Goal: Task Accomplishment & Management: Complete application form

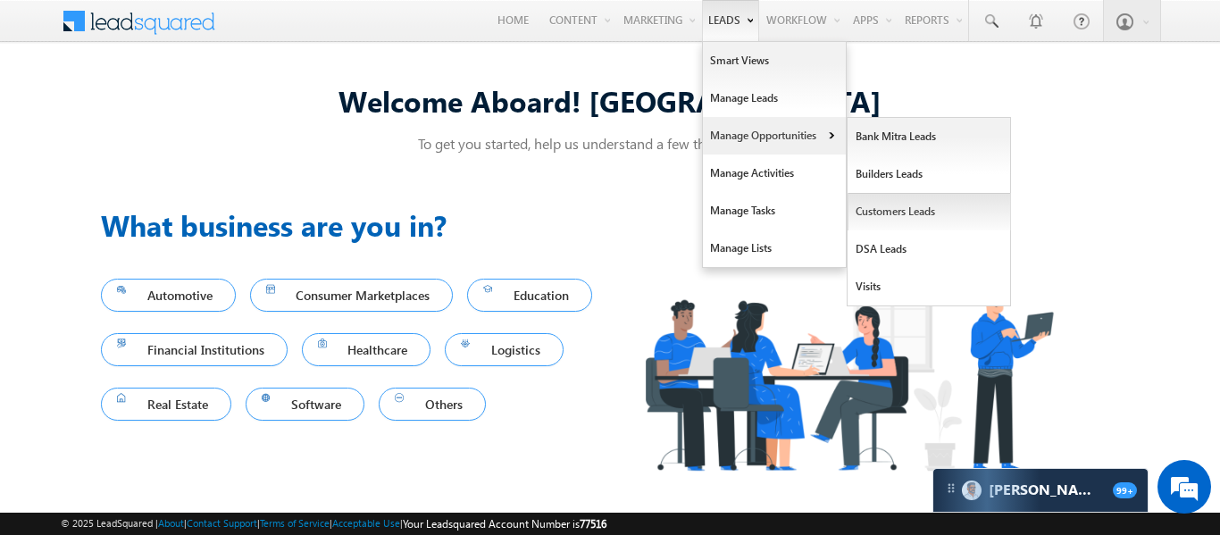
click at [882, 225] on link "Customers Leads" at bounding box center [928, 212] width 163 height 38
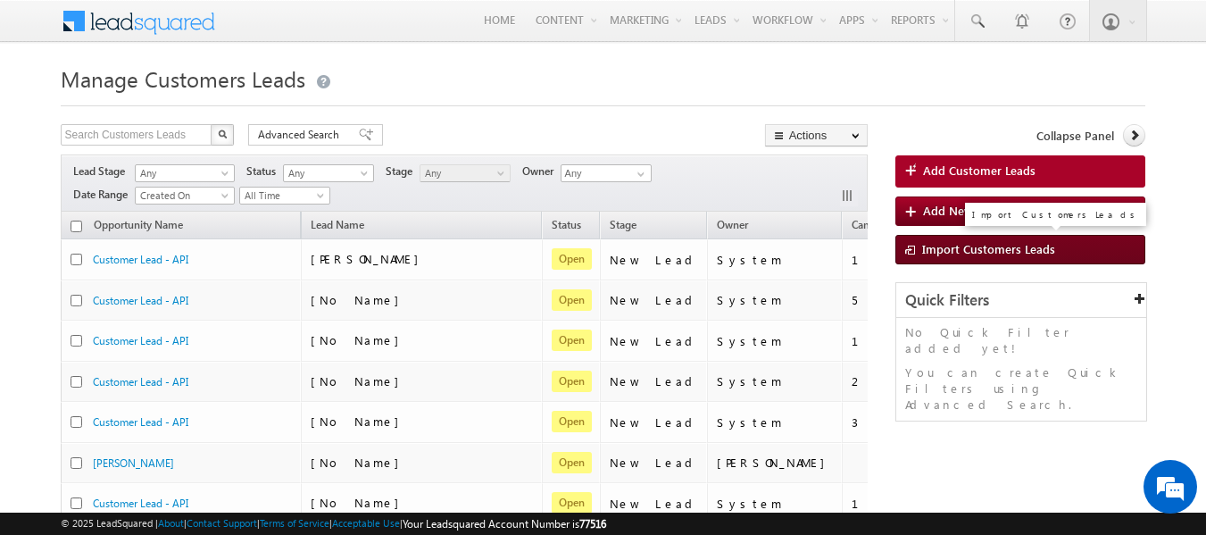
click at [958, 241] on span "Import Customers Leads" at bounding box center [988, 248] width 133 height 15
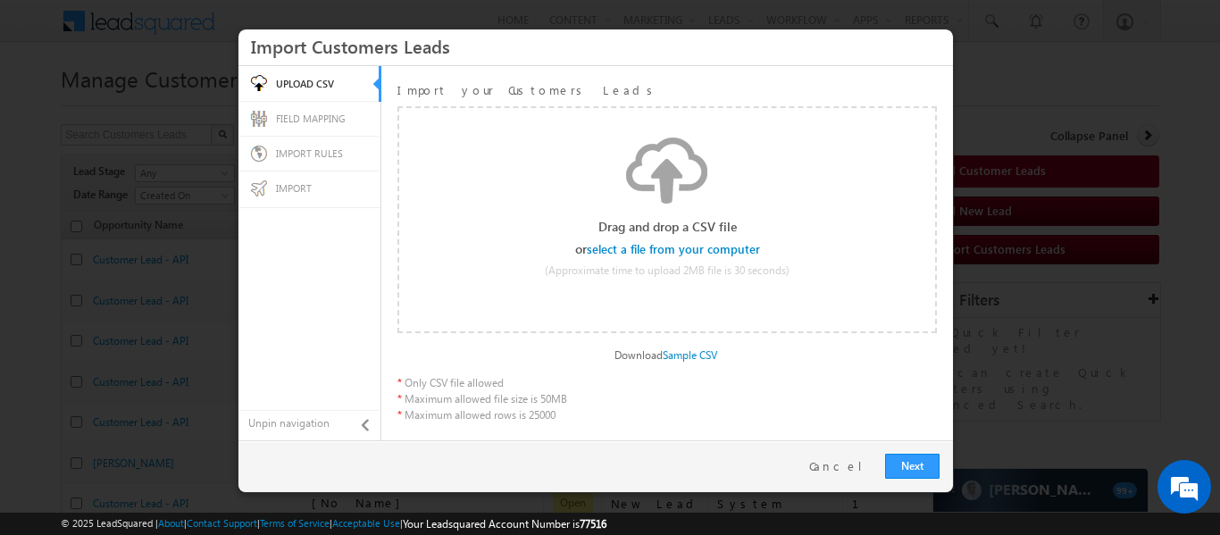
click at [749, 247] on input "file" at bounding box center [674, 249] width 170 height 13
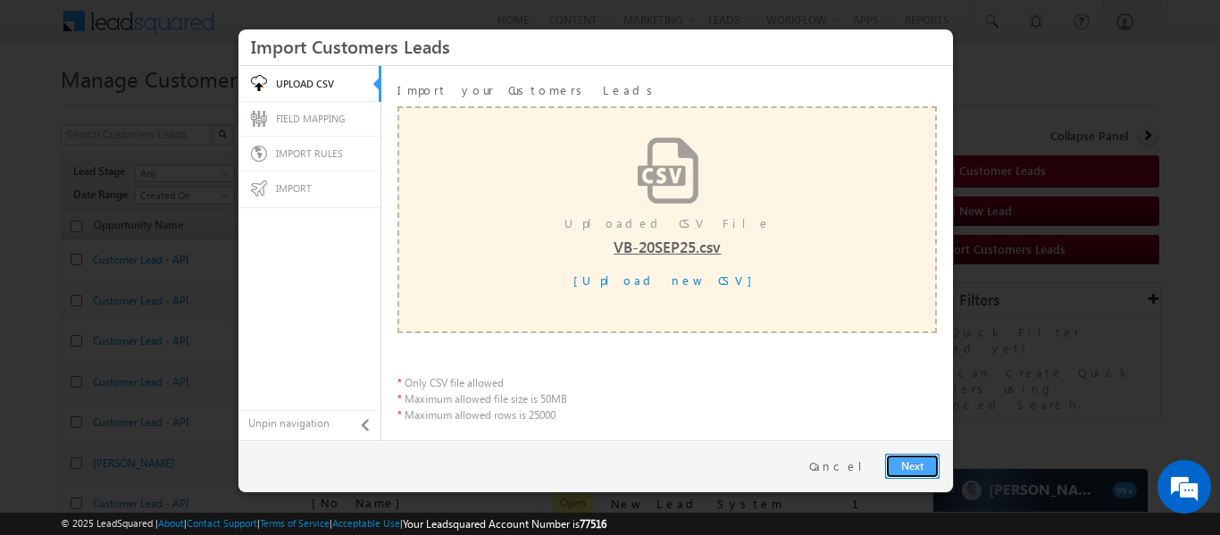
click at [912, 459] on link "Next" at bounding box center [912, 466] width 54 height 25
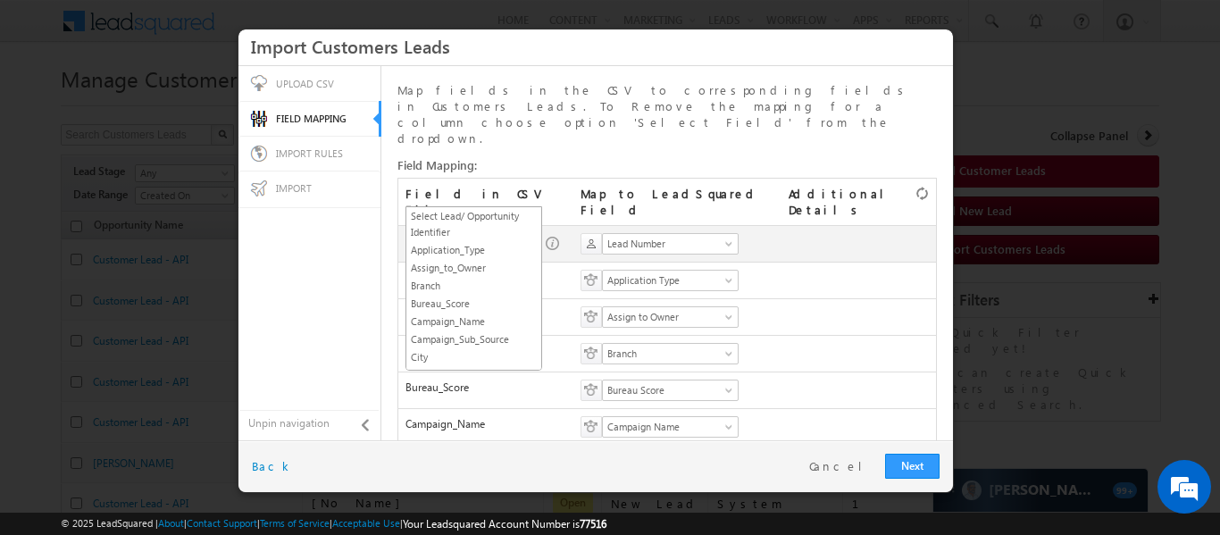
click at [529, 240] on span at bounding box center [534, 247] width 14 height 14
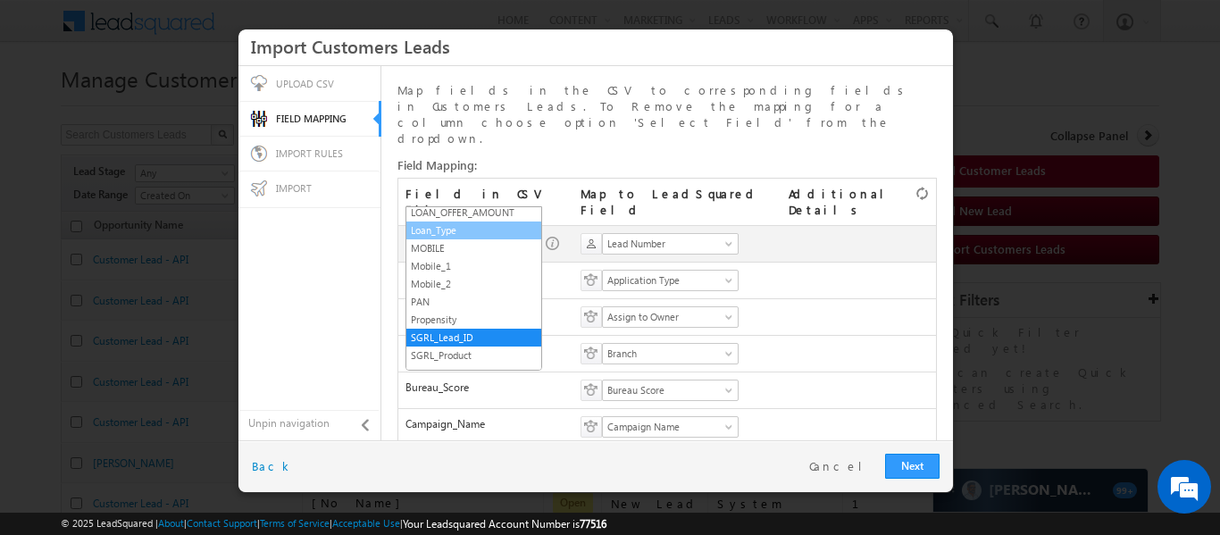
scroll to position [249, 0]
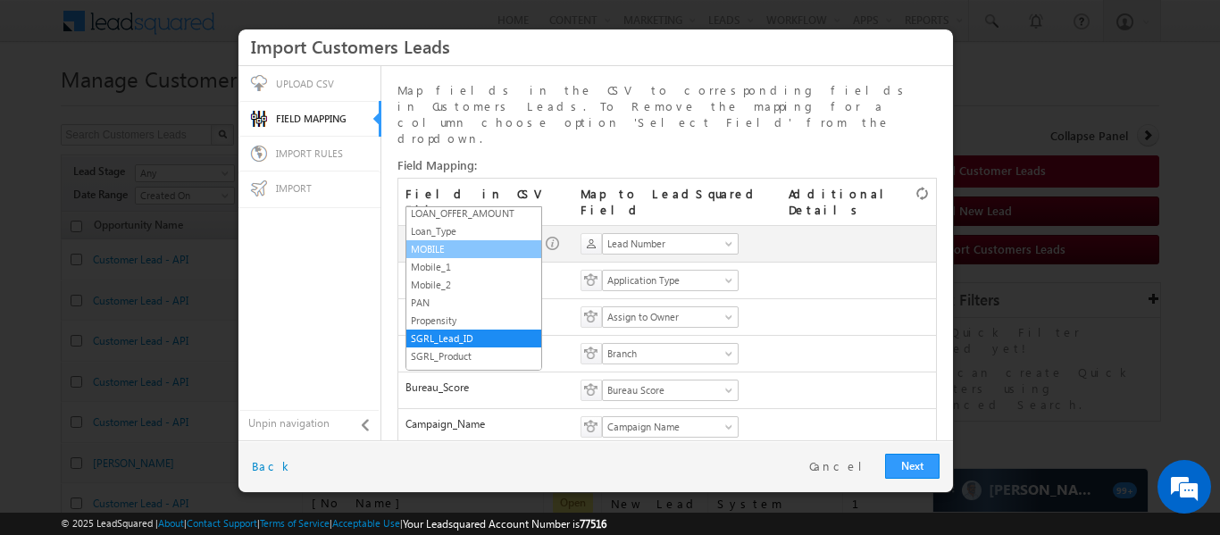
click at [459, 257] on link "MOBILE" at bounding box center [473, 249] width 135 height 16
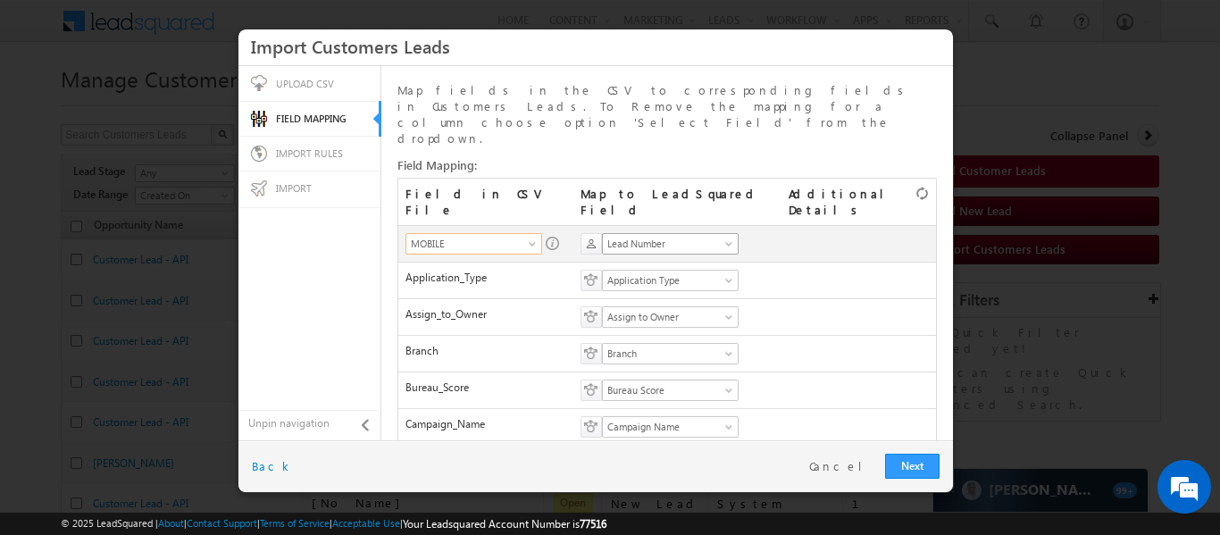
click at [657, 236] on span "Lead Number" at bounding box center [664, 244] width 123 height 16
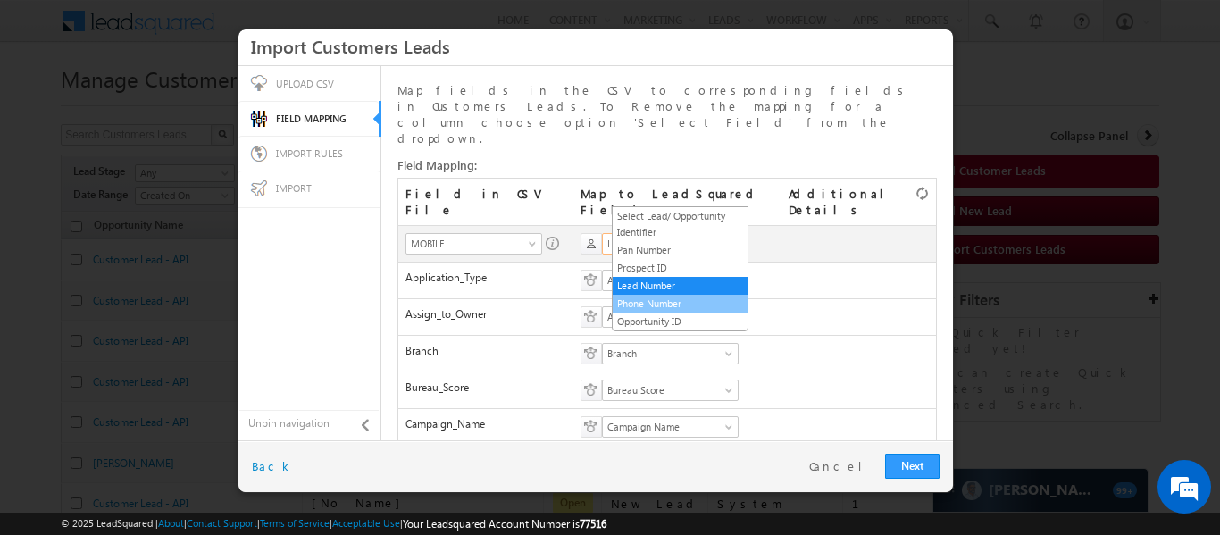
click at [647, 305] on link "Phone Number" at bounding box center [680, 304] width 135 height 16
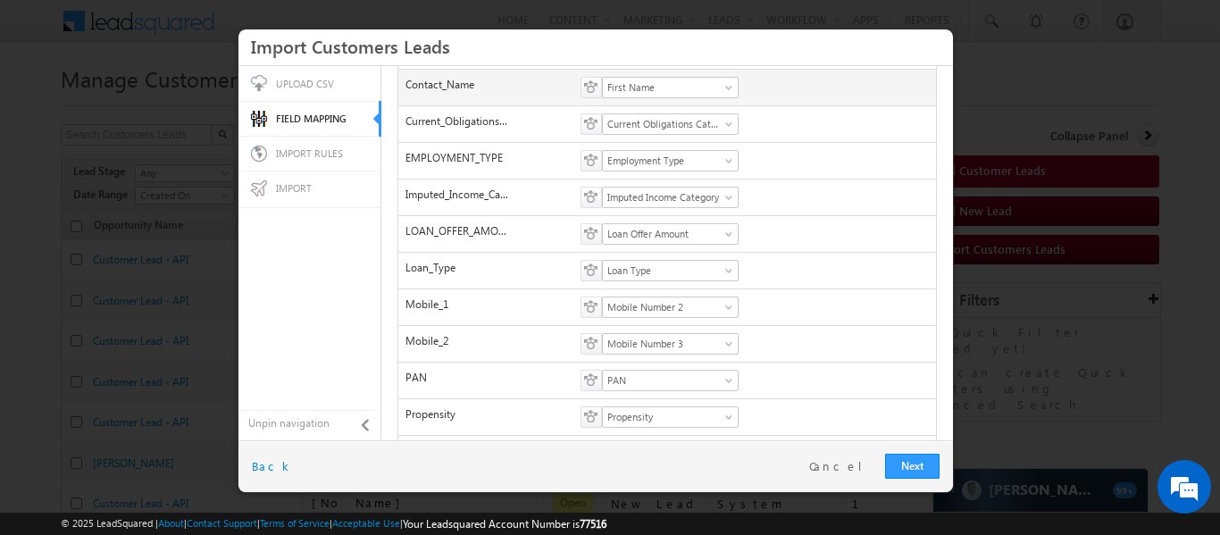
scroll to position [450, 0]
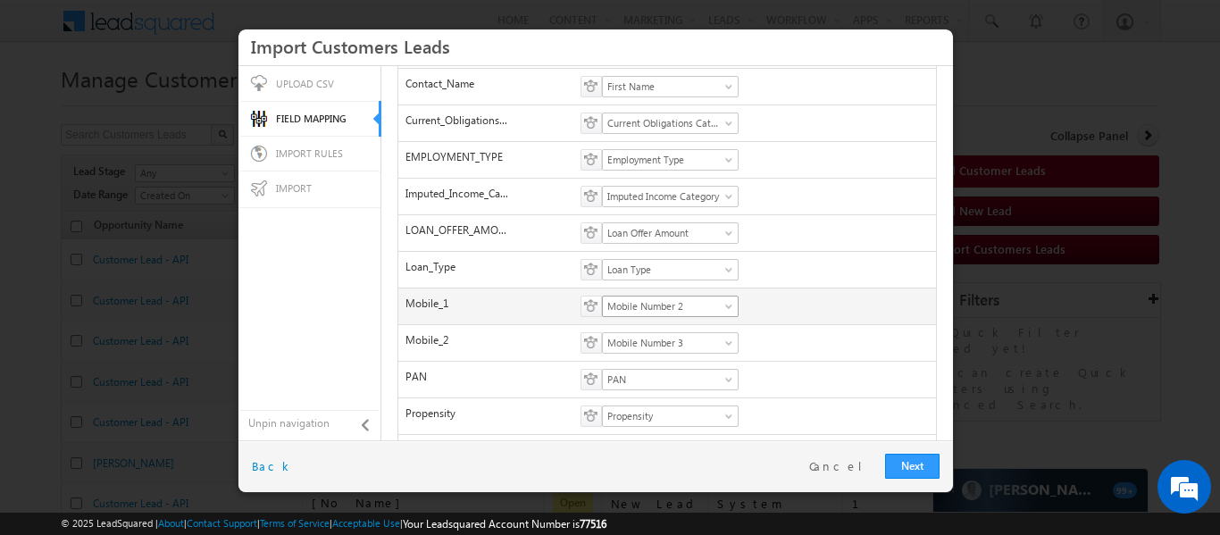
click at [667, 298] on span "Mobile Number 2" at bounding box center [664, 306] width 123 height 16
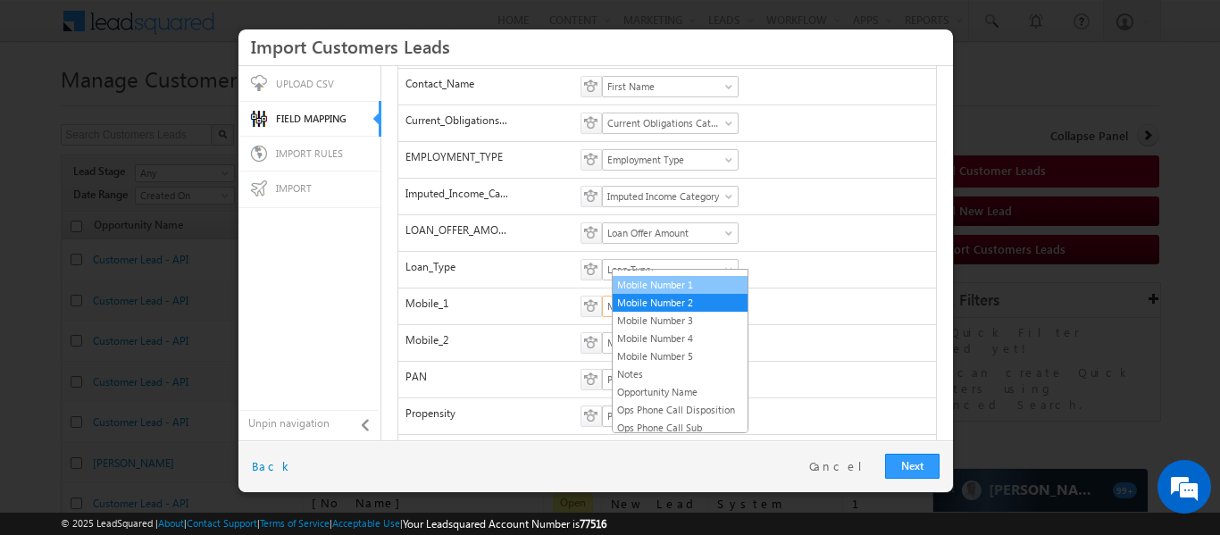
click at [653, 293] on link "Mobile Number 1" at bounding box center [680, 285] width 135 height 16
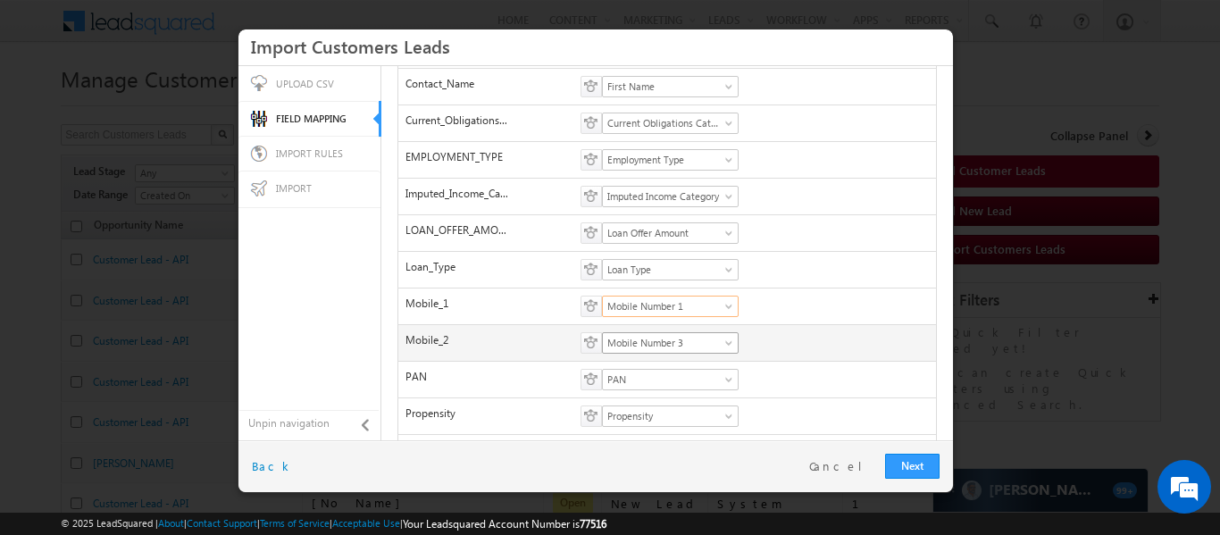
click at [664, 335] on span "Mobile Number 3" at bounding box center [664, 343] width 123 height 16
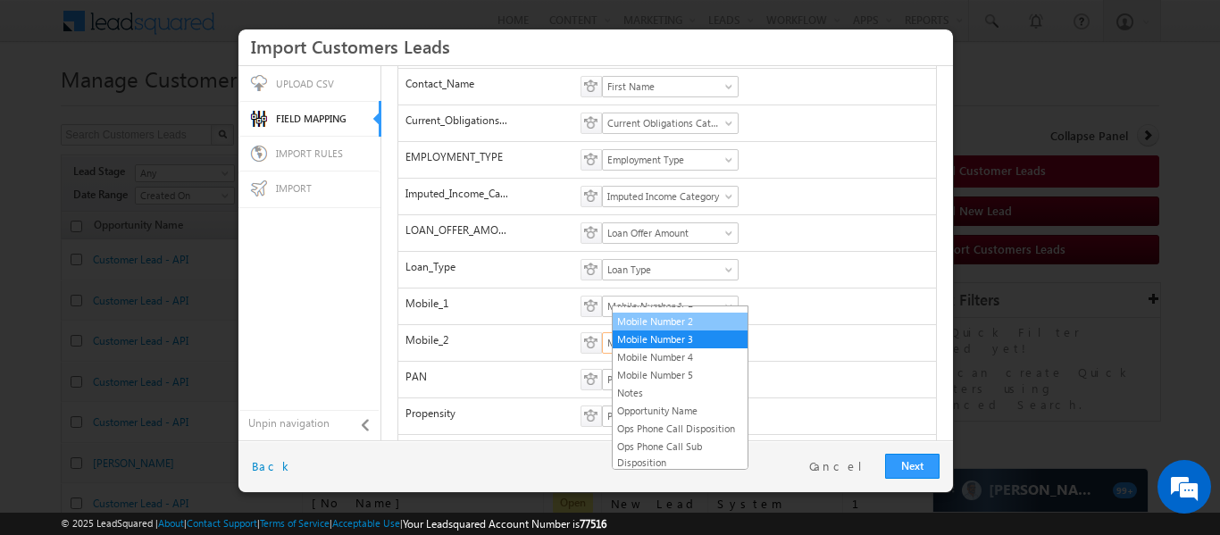
click at [671, 329] on link "Mobile Number 2" at bounding box center [680, 321] width 135 height 16
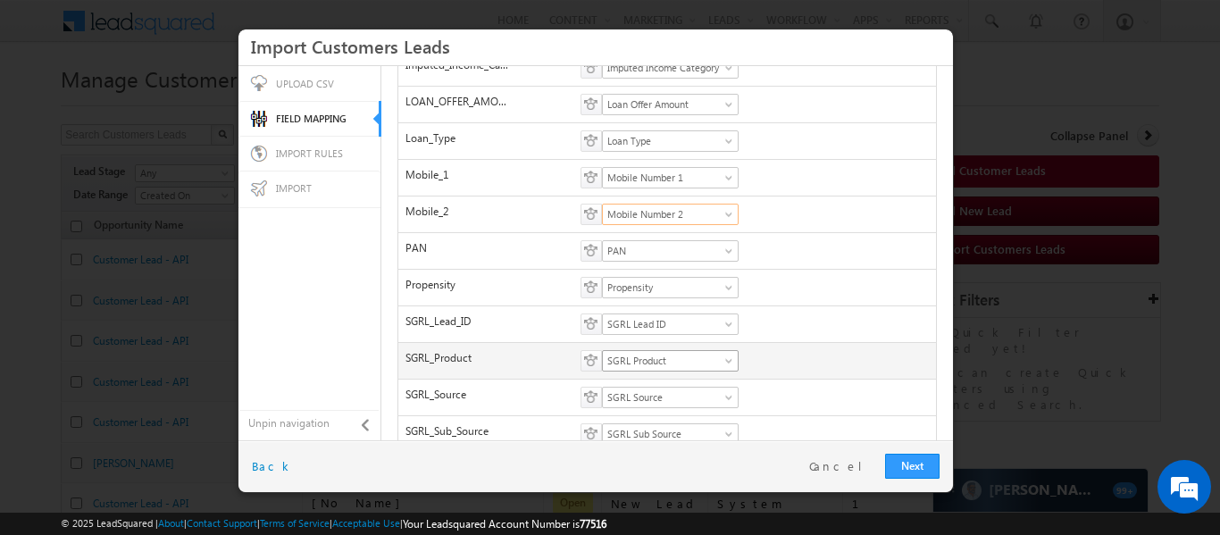
scroll to position [628, 0]
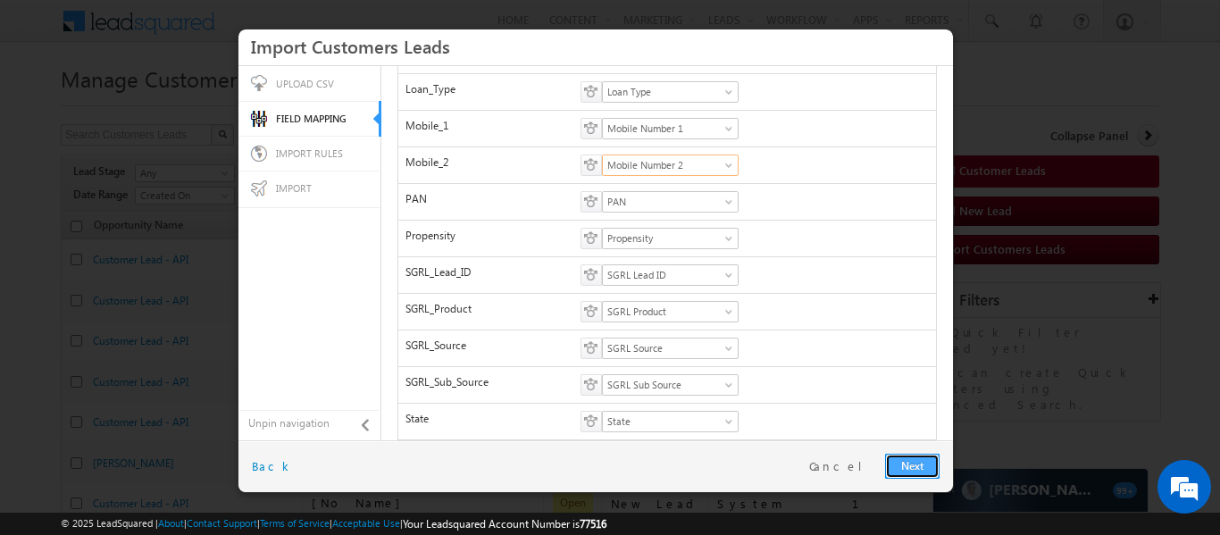
click at [904, 467] on link "Next" at bounding box center [912, 466] width 54 height 25
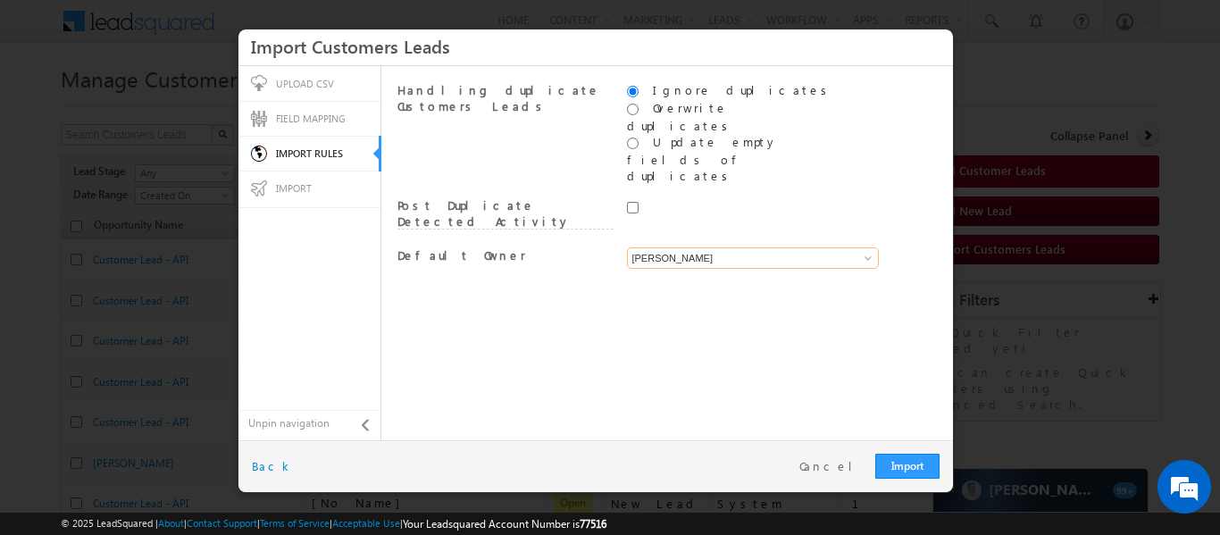
click at [729, 247] on input "[PERSON_NAME]" at bounding box center [753, 257] width 252 height 21
click at [714, 269] on link "System" at bounding box center [753, 279] width 253 height 21
type input "System"
click at [886, 454] on link "Import" at bounding box center [907, 466] width 64 height 25
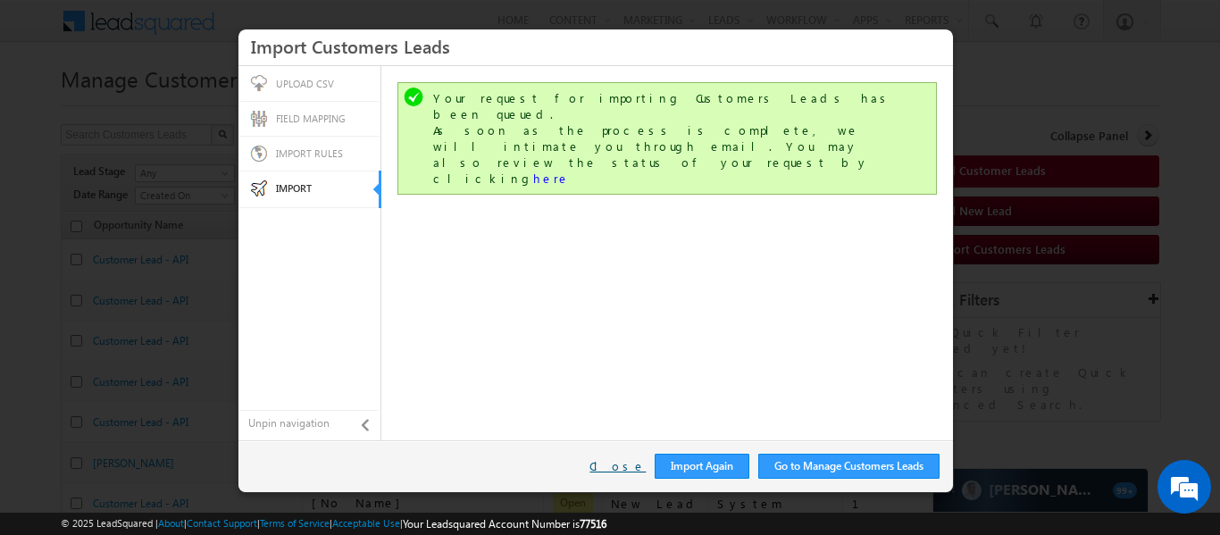
click at [613, 468] on link "Close" at bounding box center [617, 466] width 56 height 16
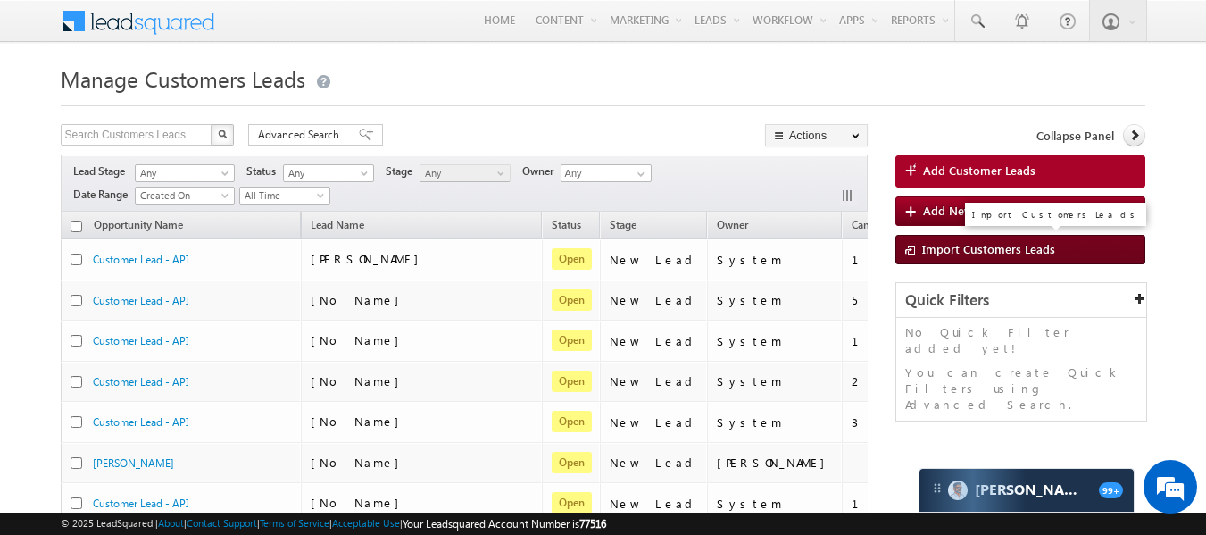
click at [953, 255] on span "Import Customers Leads" at bounding box center [988, 248] width 133 height 15
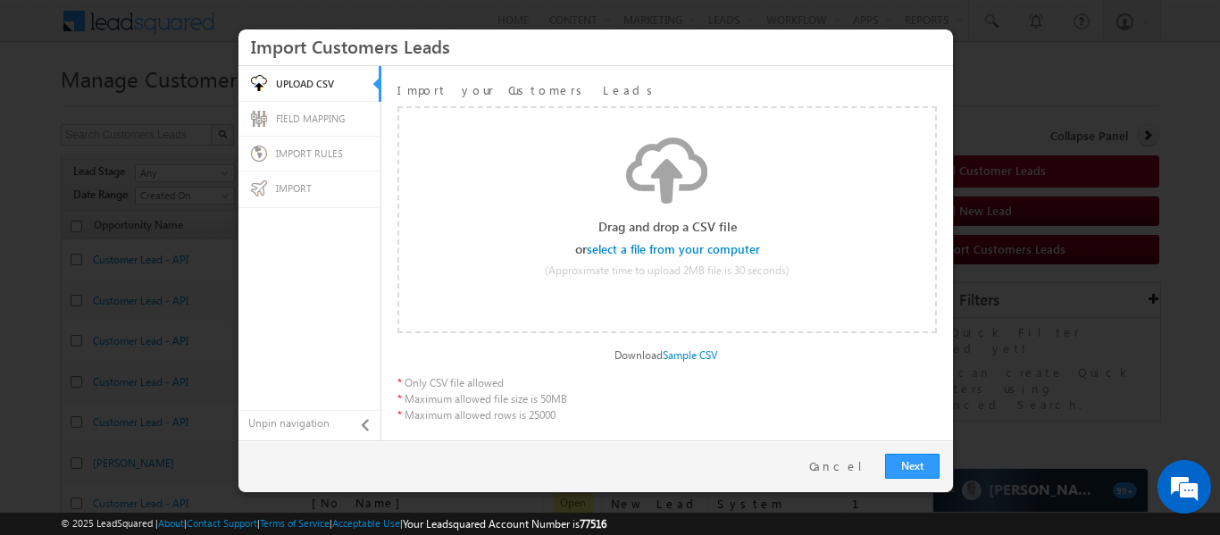
click at [746, 245] on input "file" at bounding box center [674, 249] width 170 height 13
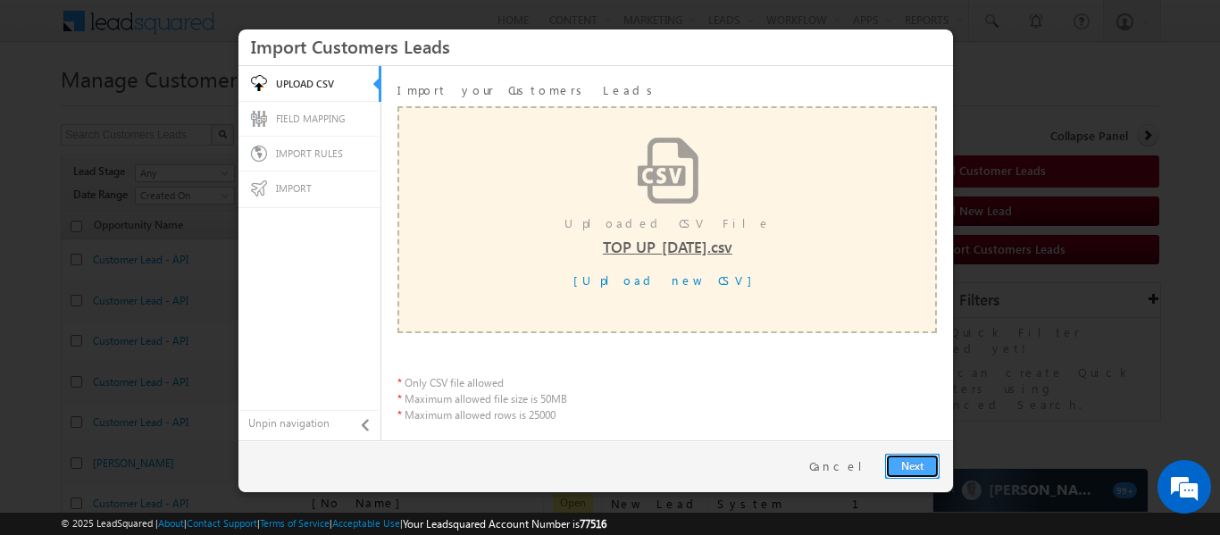
click at [902, 459] on link "Next" at bounding box center [912, 466] width 54 height 25
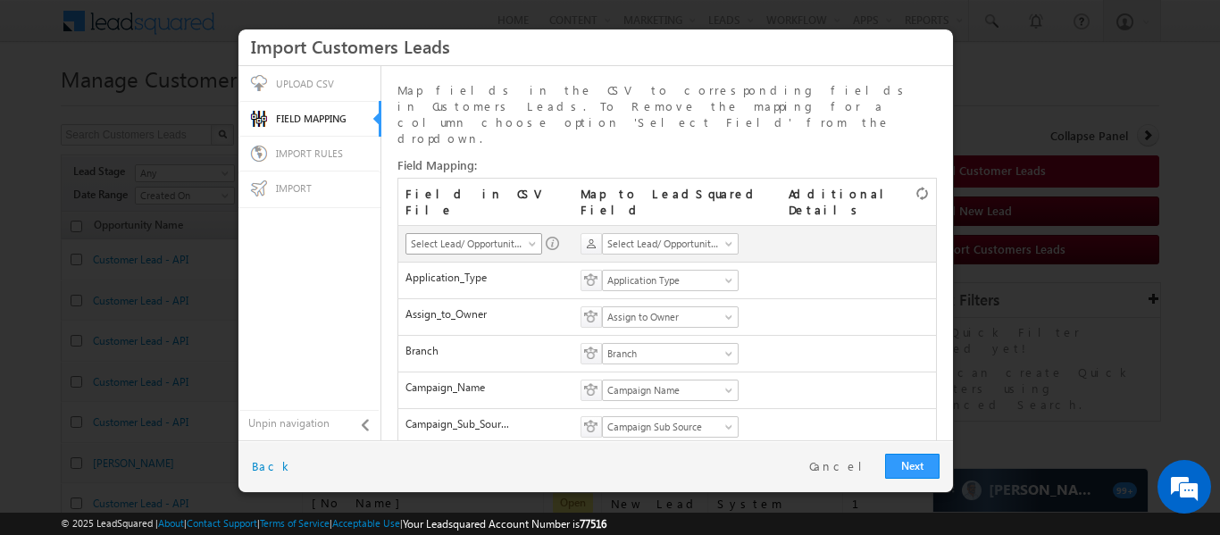
click at [515, 236] on span "Select Lead/ Opportunity Identifier" at bounding box center [467, 244] width 123 height 16
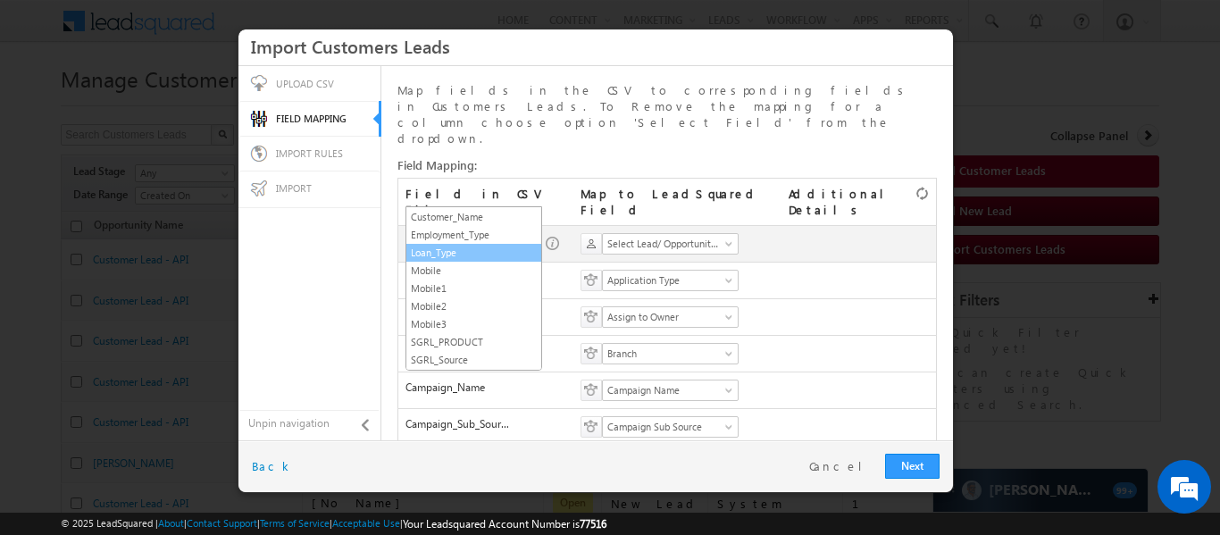
scroll to position [123, 0]
click at [464, 265] on link "Mobile" at bounding box center [473, 270] width 135 height 16
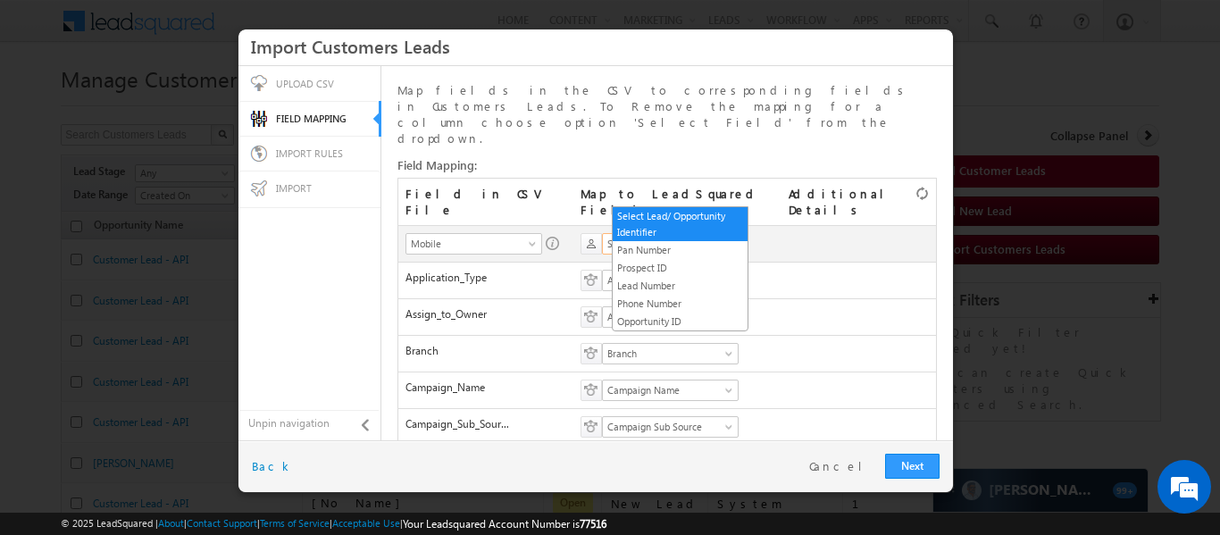
click at [643, 233] on link "Select Lead/ Opportunity Identifier" at bounding box center [670, 243] width 137 height 21
click at [663, 304] on link "Phone Number" at bounding box center [680, 304] width 135 height 16
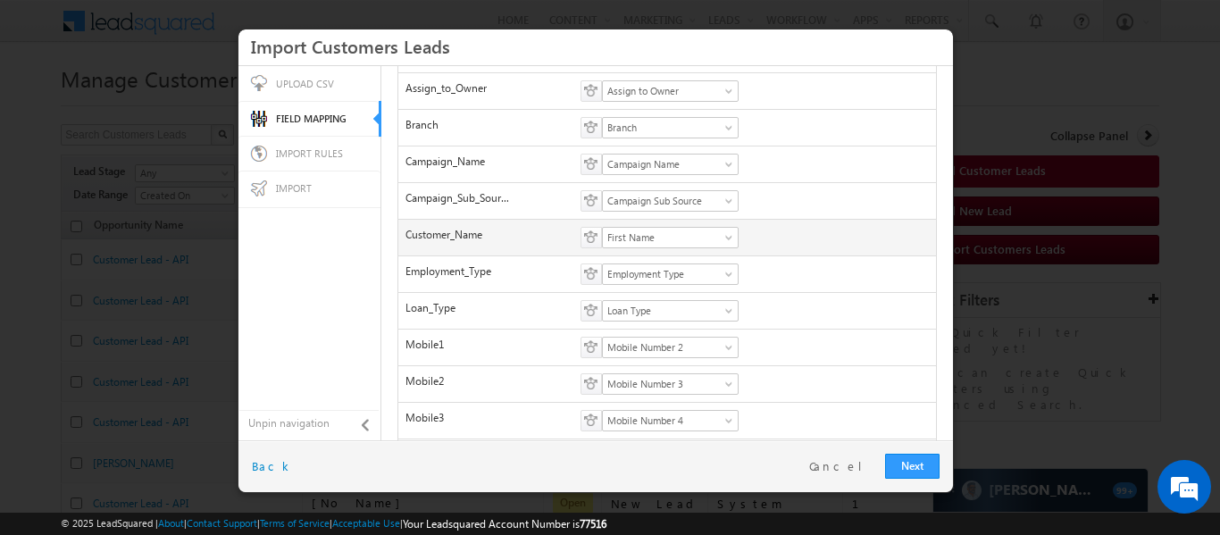
scroll to position [228, 0]
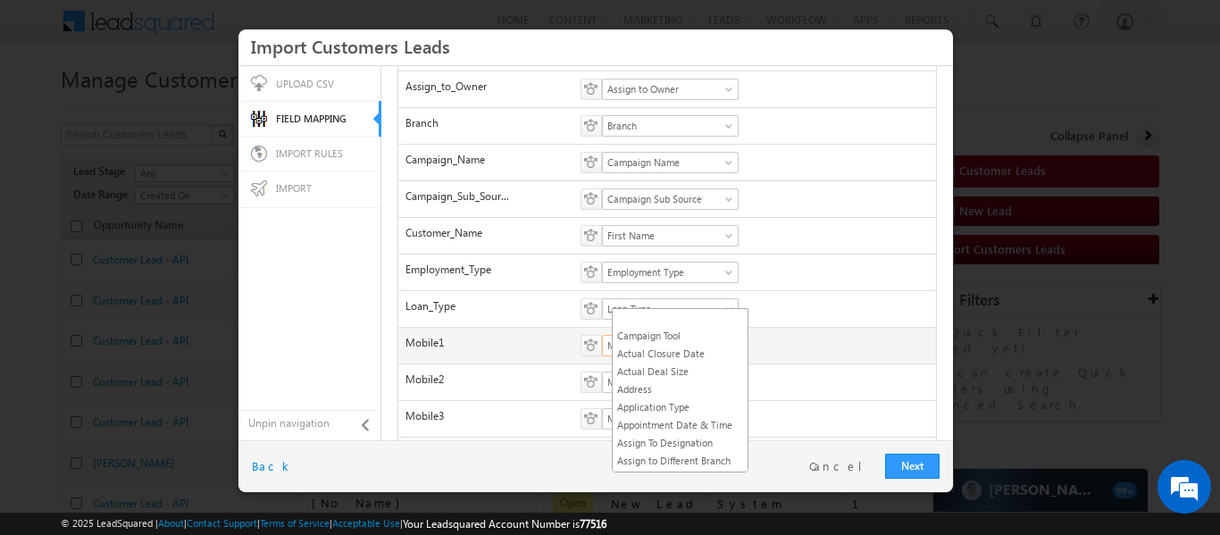
click at [662, 338] on span "Mobile Number 2" at bounding box center [664, 346] width 123 height 16
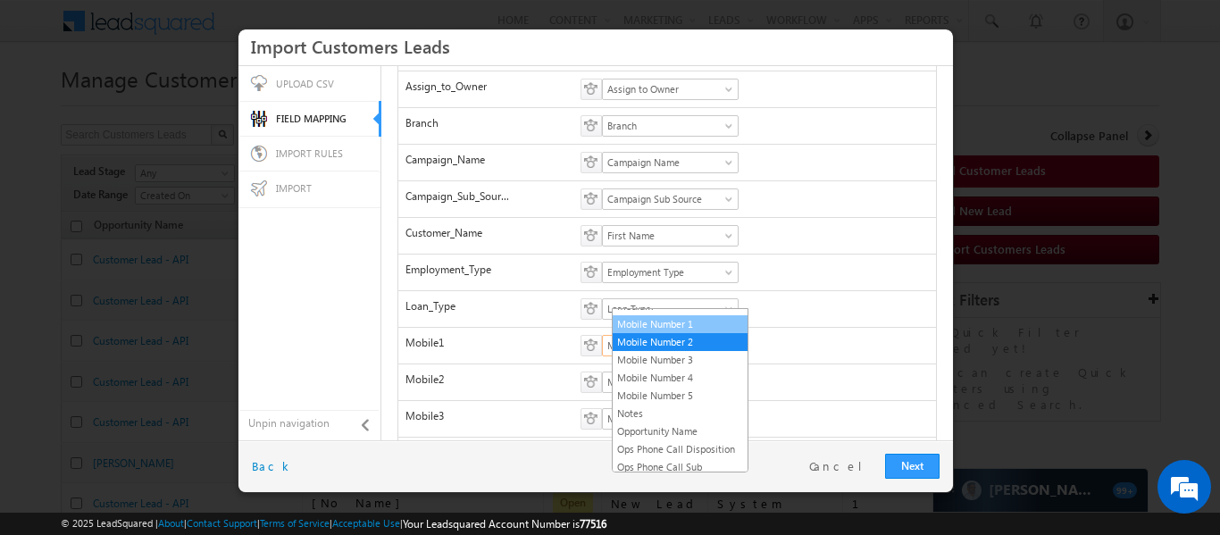
click at [654, 332] on link "Mobile Number 1" at bounding box center [680, 324] width 135 height 16
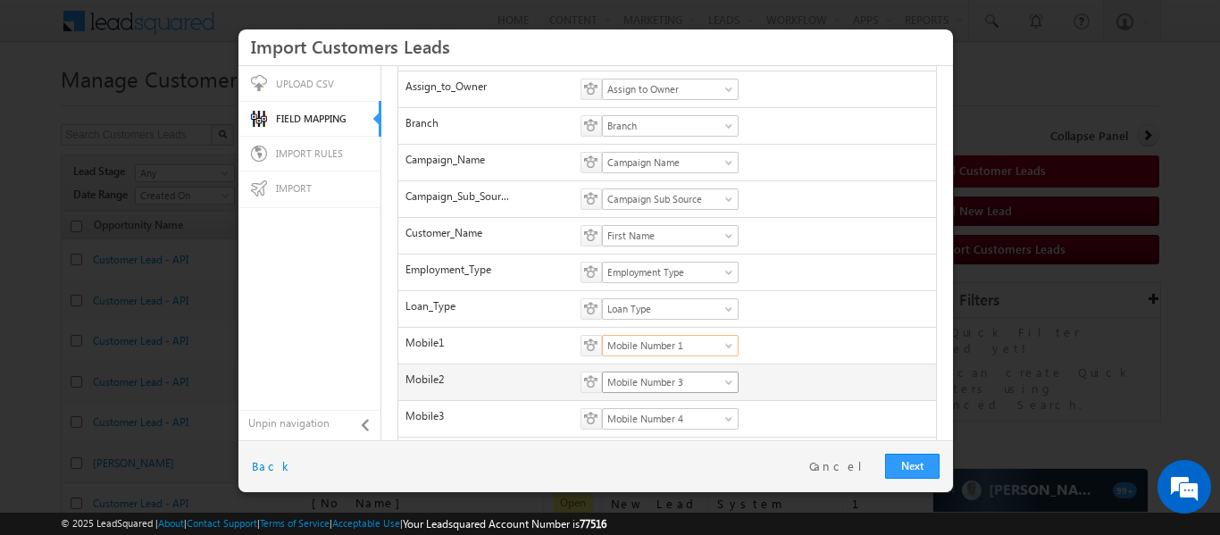
click at [674, 374] on span "Mobile Number 3" at bounding box center [664, 382] width 123 height 16
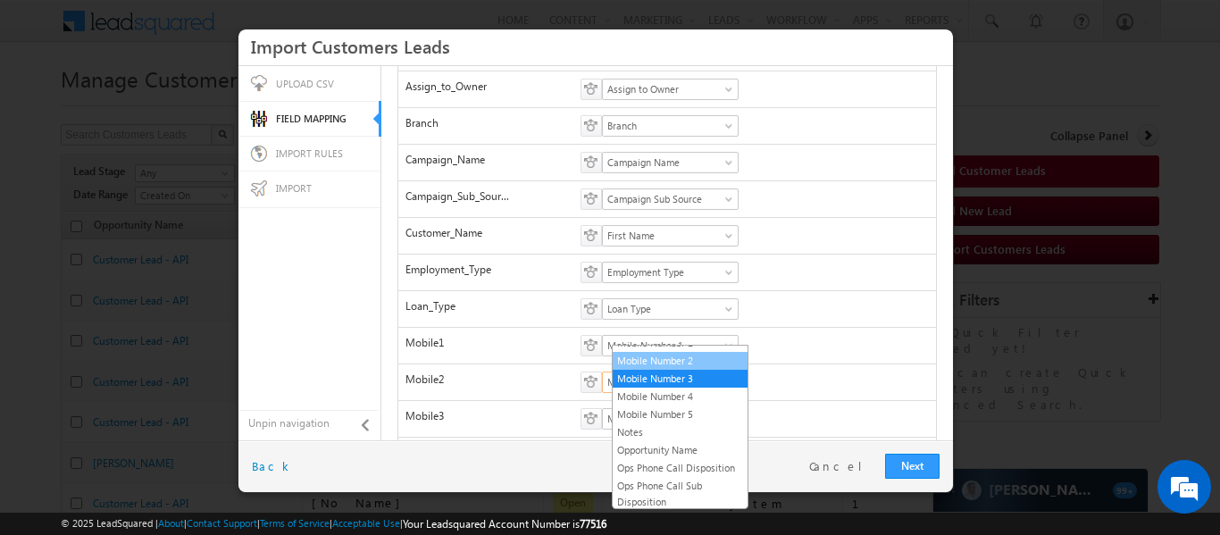
click at [663, 369] on link "Mobile Number 2" at bounding box center [680, 361] width 135 height 16
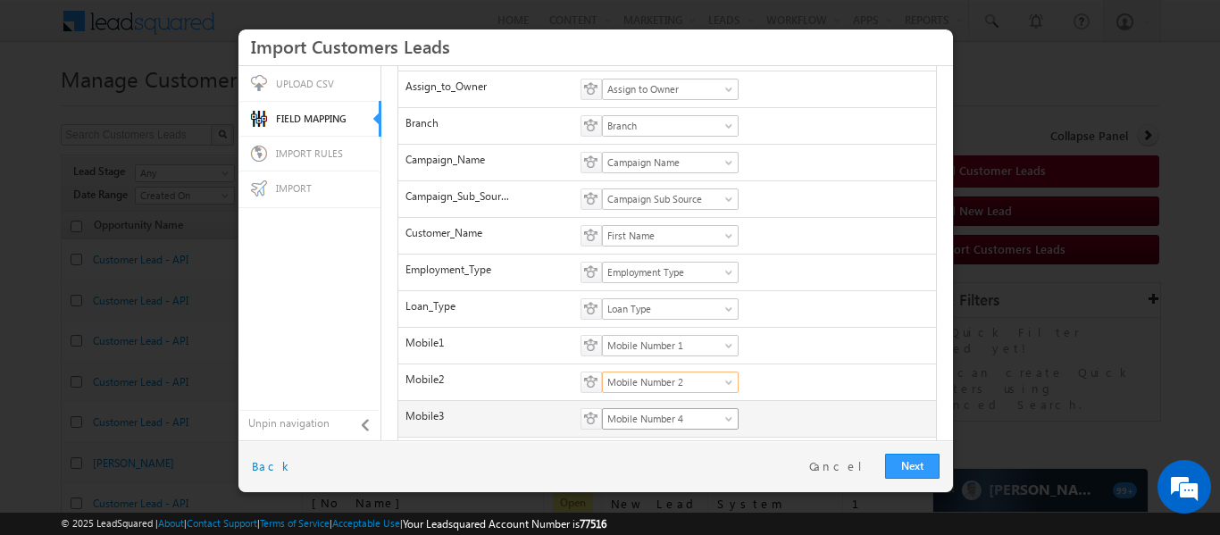
click at [681, 411] on span "Mobile Number 4" at bounding box center [664, 419] width 123 height 16
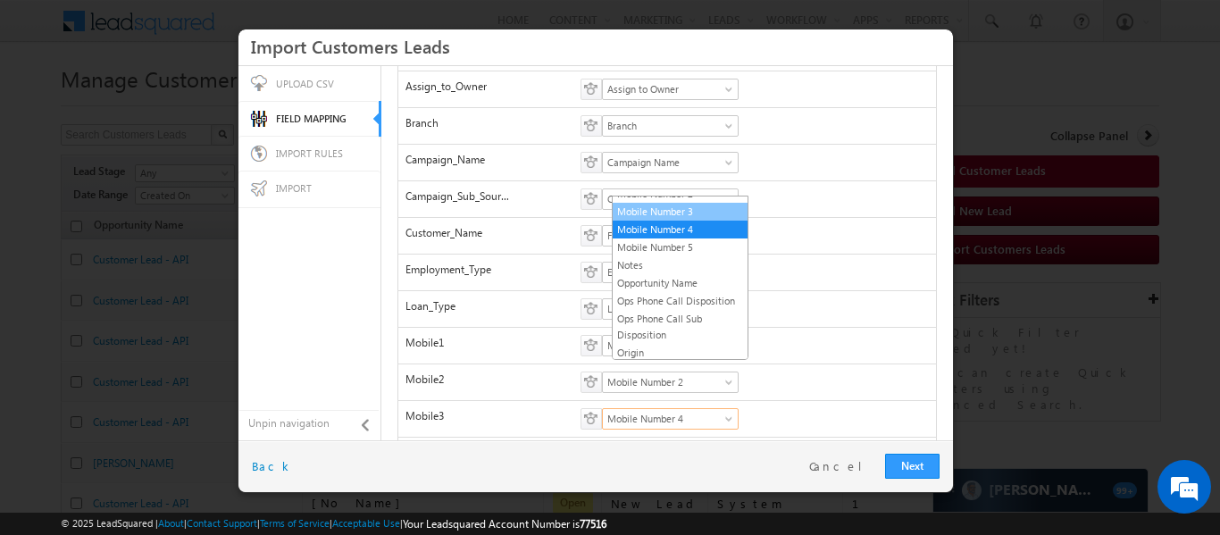
click at [675, 220] on link "Mobile Number 3" at bounding box center [680, 212] width 135 height 16
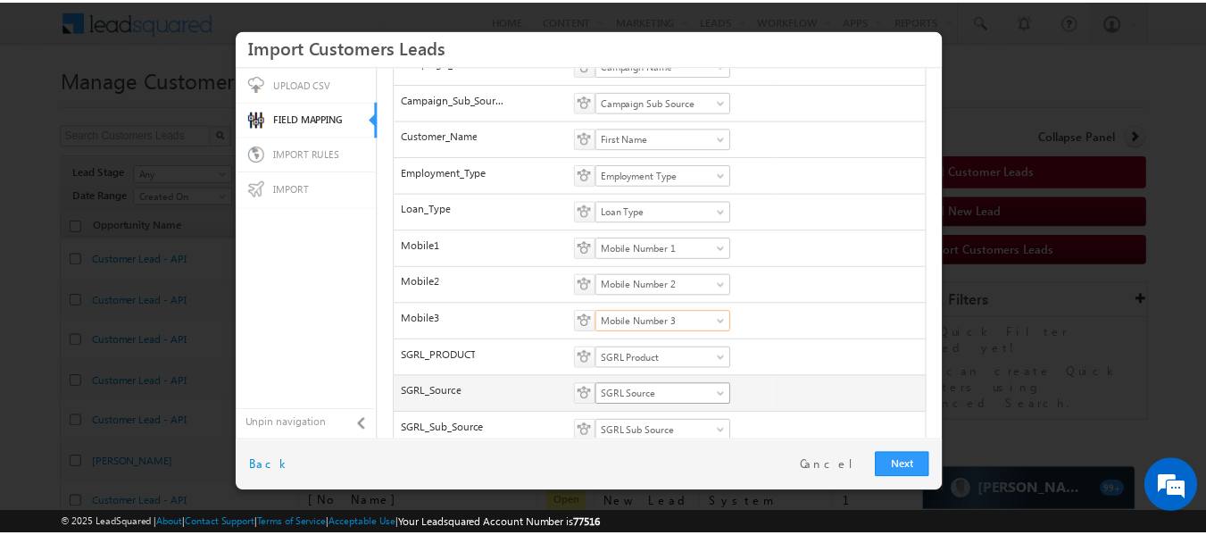
scroll to position [335, 0]
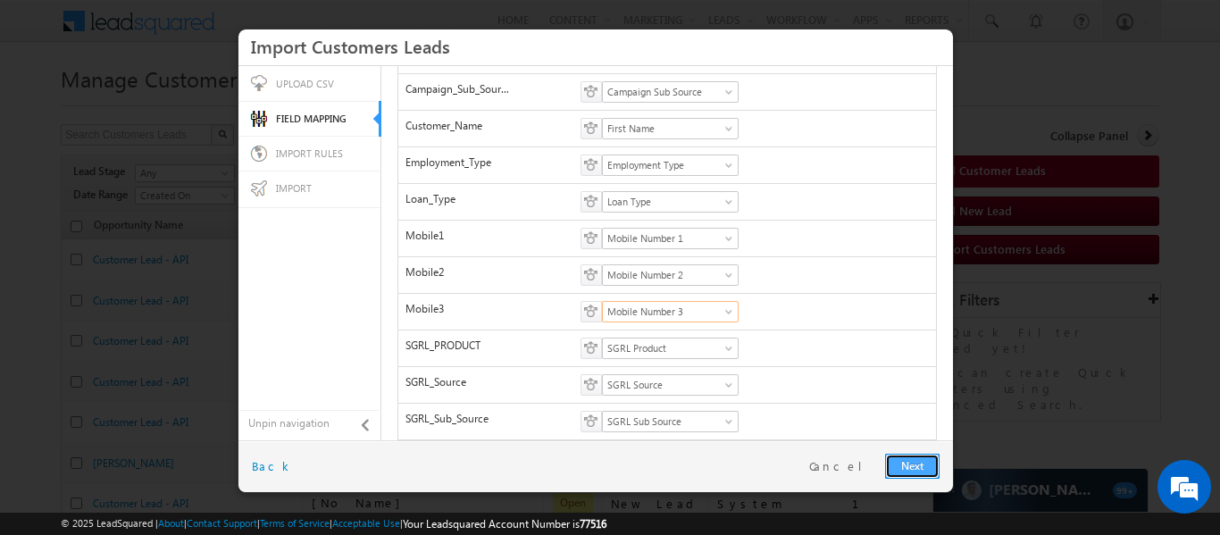
click at [912, 462] on link "Next" at bounding box center [912, 466] width 54 height 25
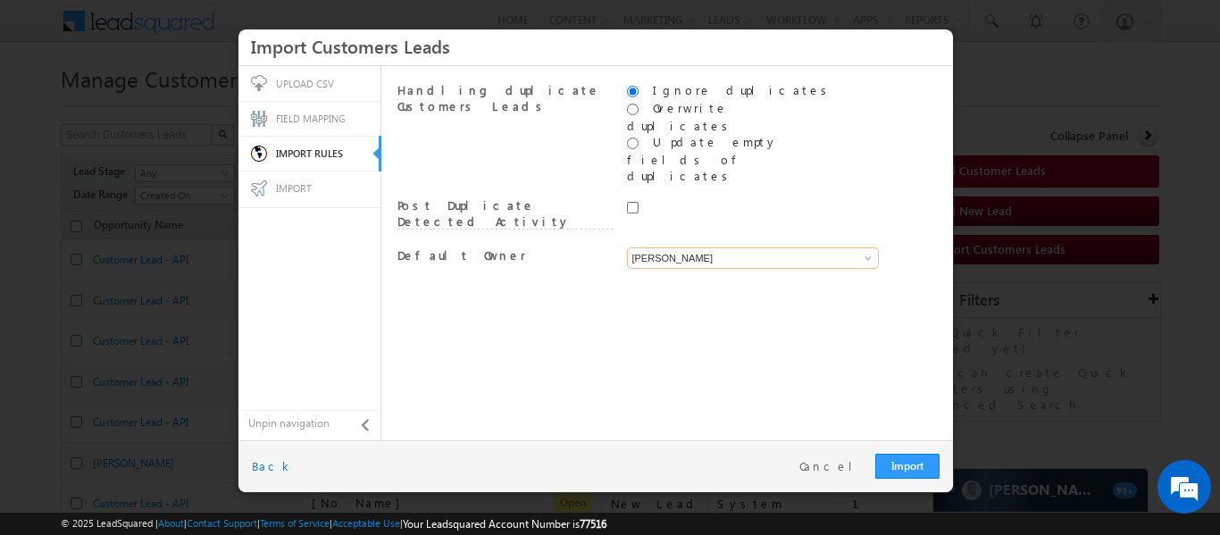
click at [738, 247] on input "[PERSON_NAME]" at bounding box center [753, 257] width 252 height 21
click at [721, 269] on link "System" at bounding box center [753, 279] width 253 height 21
type input "System"
click at [910, 470] on link "Import" at bounding box center [907, 466] width 64 height 25
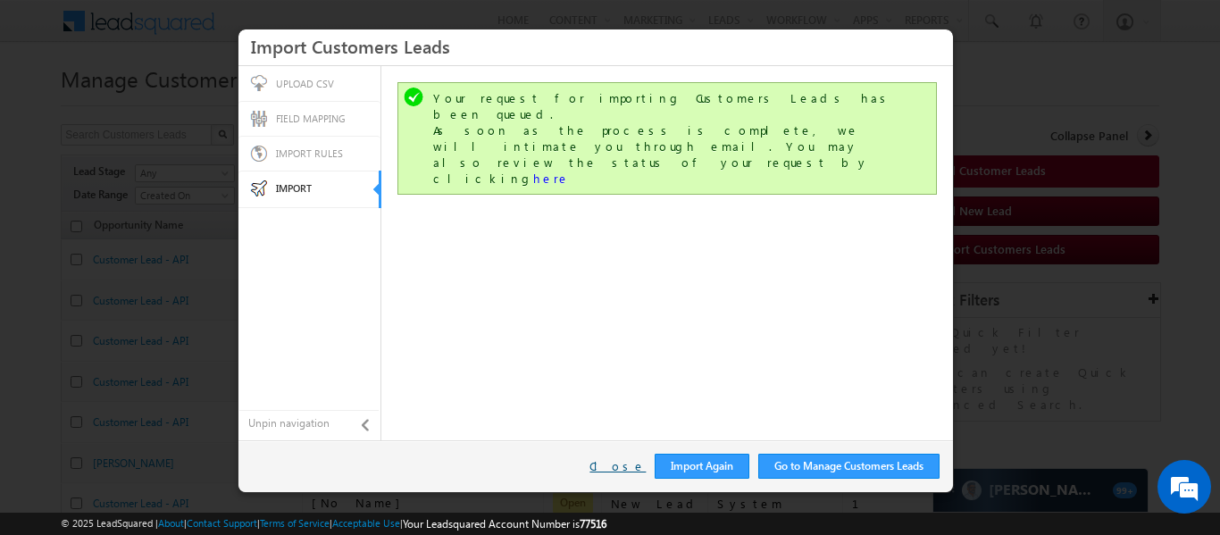
click at [629, 460] on link "Close" at bounding box center [617, 466] width 56 height 16
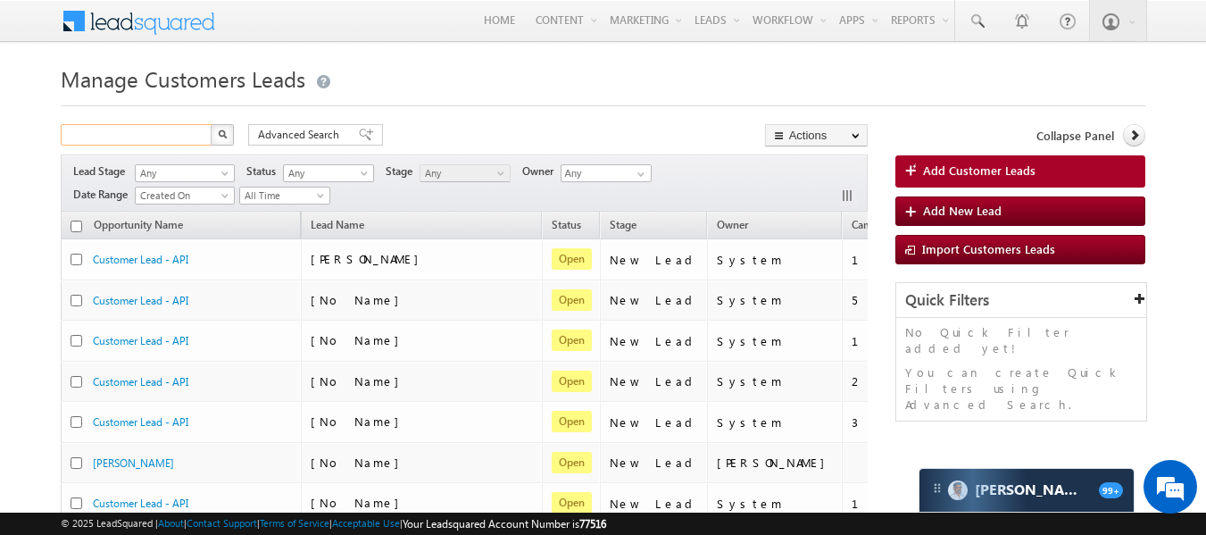
click at [155, 128] on input "text" at bounding box center [137, 134] width 153 height 21
paste input "NTB_VB_20SEP2025"
type input "NTB_VB_20SEP2025"
click at [221, 131] on img "button" at bounding box center [222, 133] width 9 height 9
